Goal: Contribute content: Add original content to the website for others to see

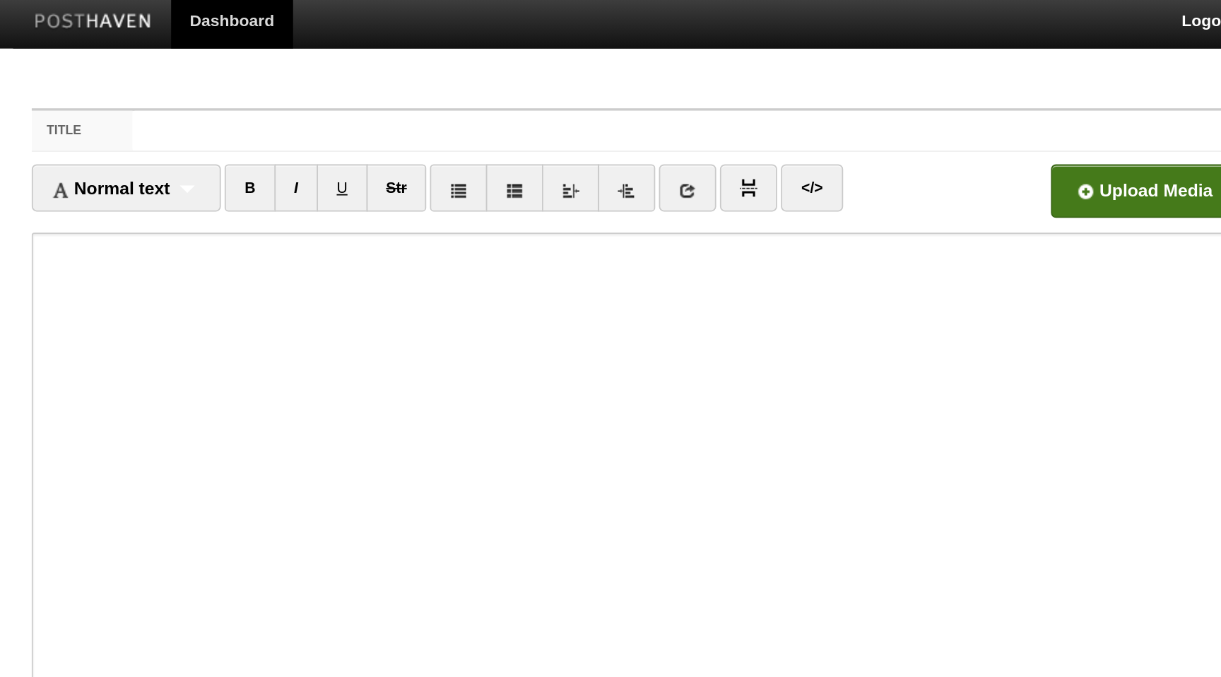
click at [894, 110] on input "file" at bounding box center [474, 117] width 1070 height 72
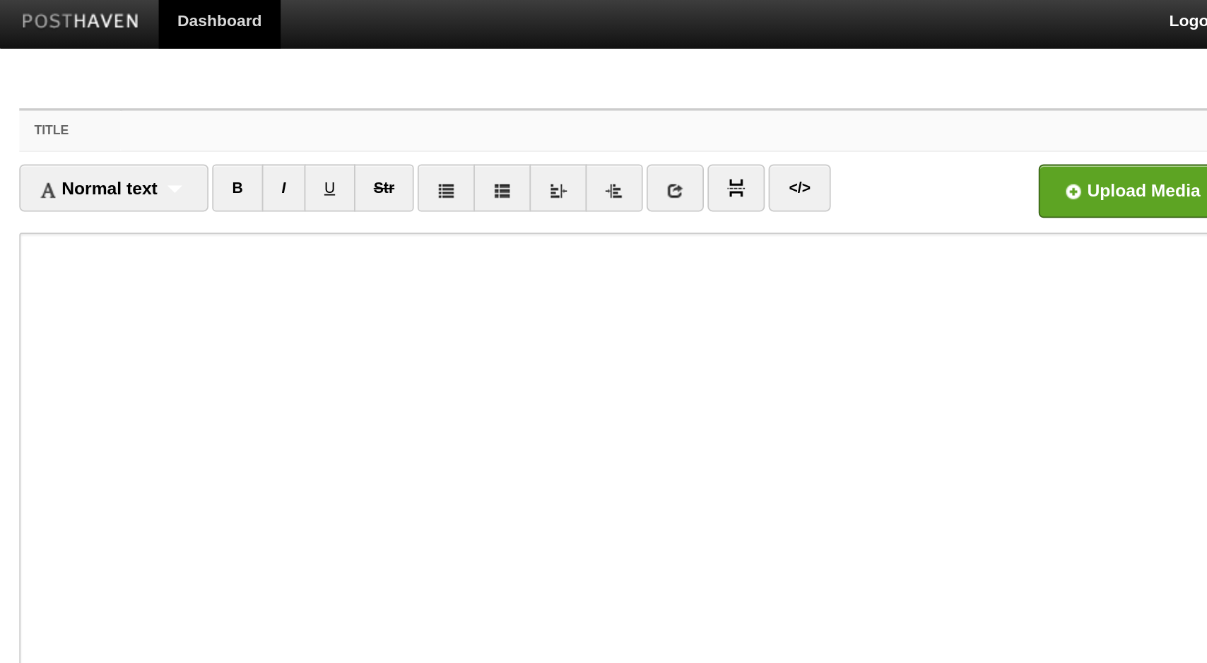
click at [521, 77] on input "Title" at bounding box center [632, 78] width 628 height 23
paste input "6 - Praying the 5 Daily Prayers in Congregation"
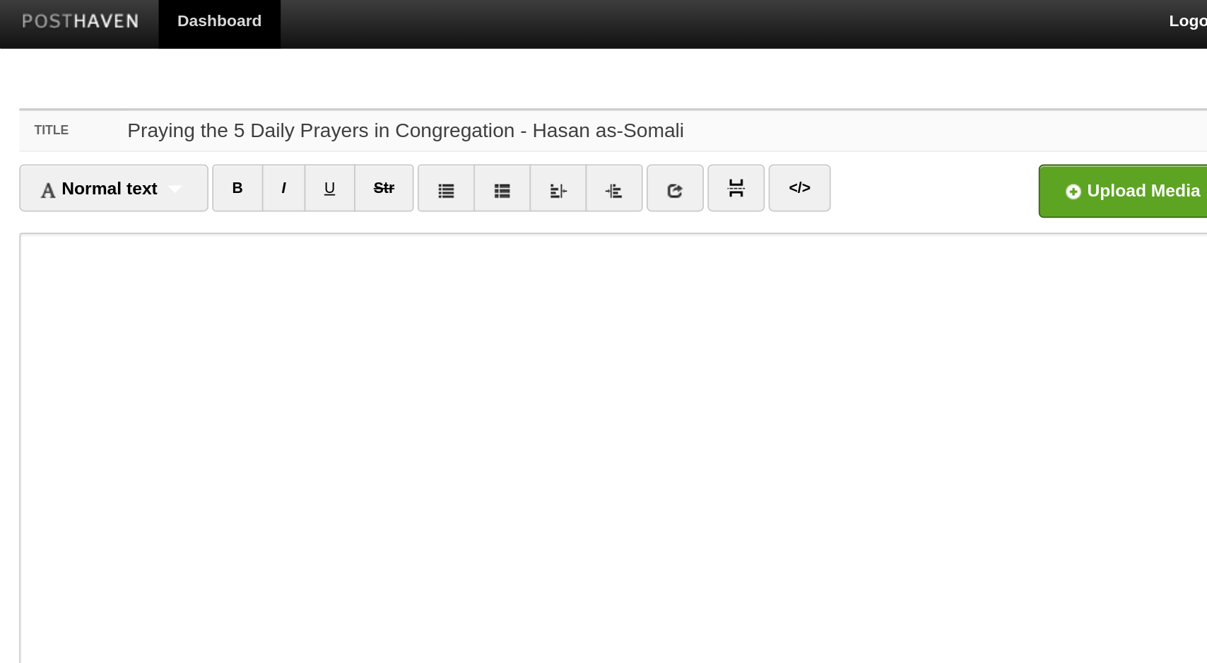
type input "Praying the 5 Daily Prayers in Congregation - Hasan as-Somali"
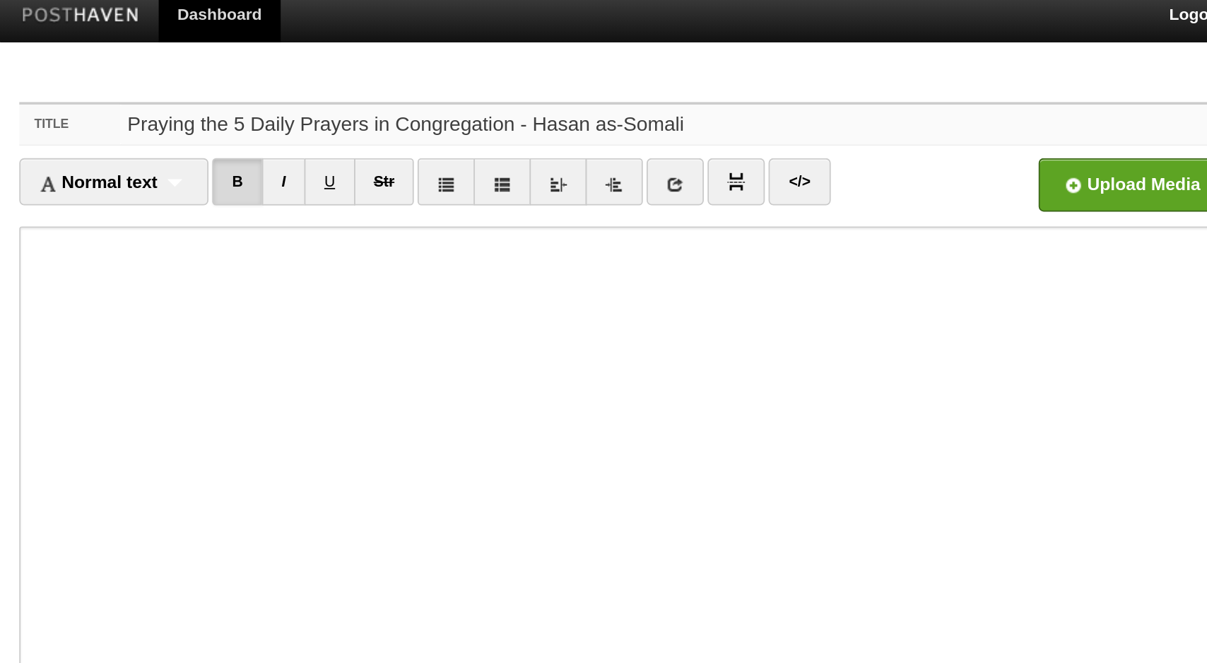
drag, startPoint x: 533, startPoint y: 81, endPoint x: 322, endPoint y: 82, distance: 210.5
click at [322, 82] on input "Praying the 5 Daily Prayers in Congregation - Hasan as-Somali" at bounding box center [632, 78] width 628 height 23
click at [870, 122] on input "file" at bounding box center [466, 117] width 1070 height 72
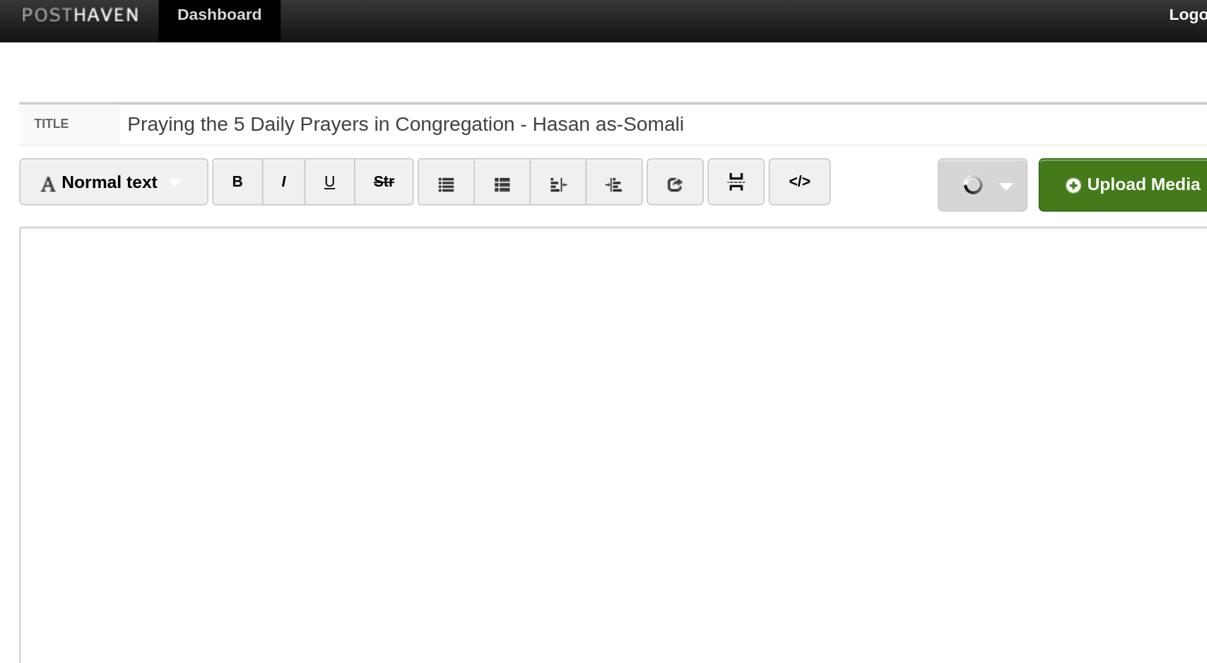
click at [820, 111] on link "Screenshot [DATE] 18.44.44-min.png 3.34 MB Cancel" at bounding box center [807, 112] width 51 height 30
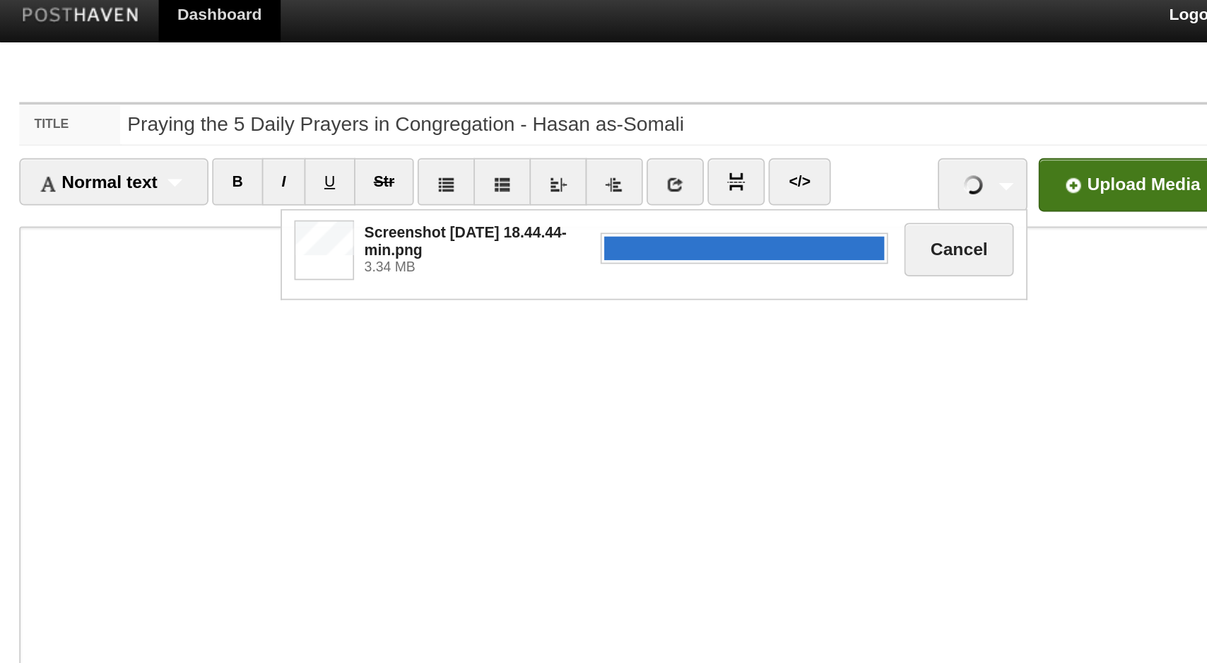
click at [871, 108] on input "file" at bounding box center [466, 117] width 1070 height 72
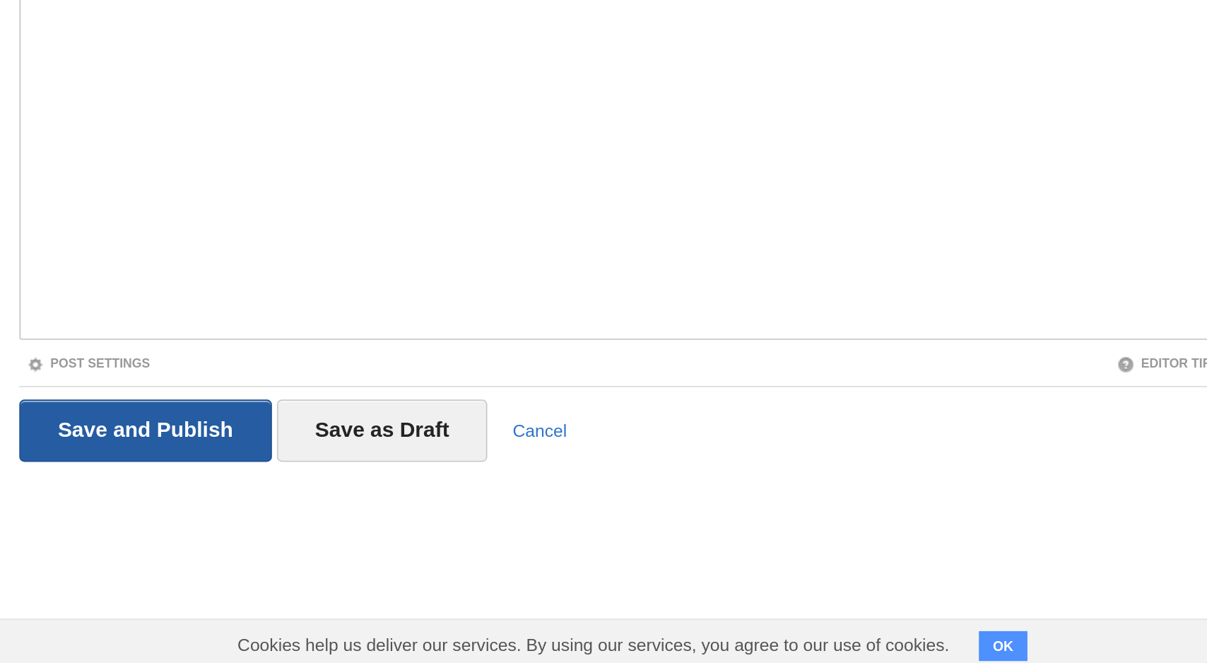
click at [340, 514] on input "Save and Publish" at bounding box center [332, 526] width 143 height 35
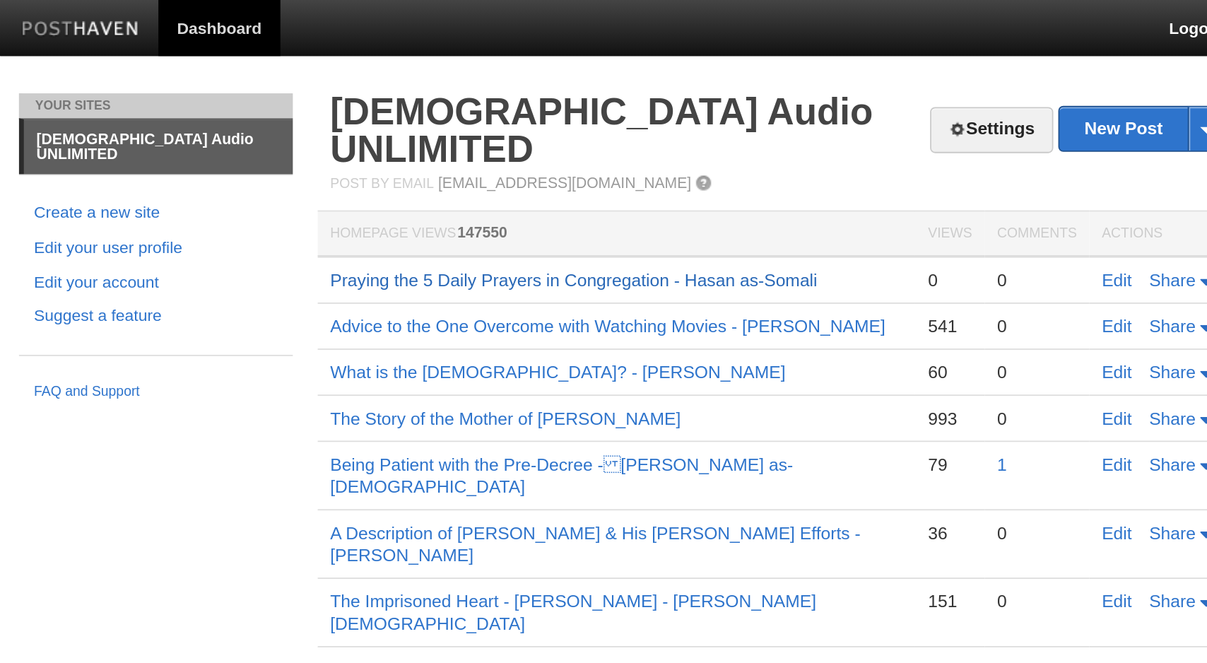
click at [569, 153] on link "Praying the 5 Daily Prayers in Congregation - Hasan as-Somali" at bounding box center [575, 158] width 276 height 11
